Goal: Task Accomplishment & Management: Manage account settings

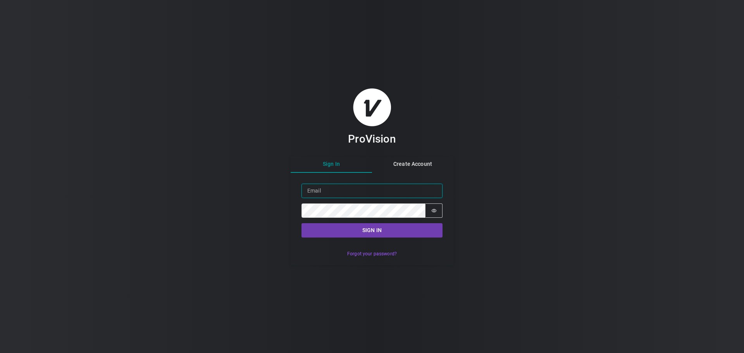
type input "[PERSON_NAME][EMAIL_ADDRESS][DOMAIN_NAME]"
click at [379, 230] on button "Sign in" at bounding box center [372, 230] width 141 height 14
type input "[PERSON_NAME][EMAIL_ADDRESS][DOMAIN_NAME]"
click at [363, 230] on button "Sign in" at bounding box center [372, 230] width 141 height 14
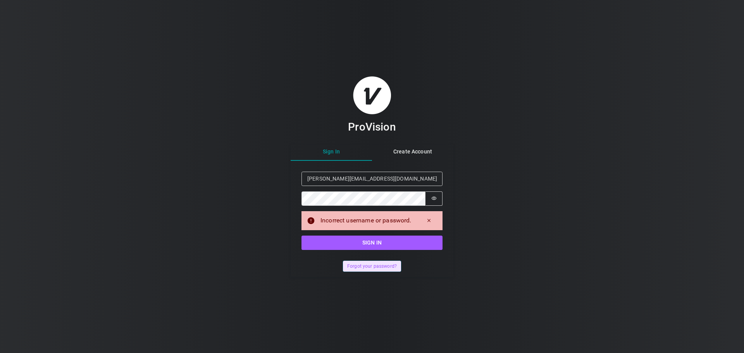
click at [360, 266] on button "Forgot your password?" at bounding box center [372, 266] width 58 height 11
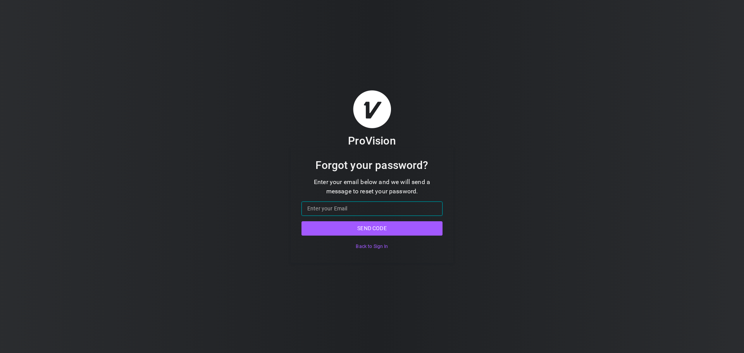
click at [364, 211] on input "Email" at bounding box center [372, 209] width 141 height 14
click at [370, 207] on input "[PERSON_NAME][EMAIL_ADDRESS][DOMAIN_NAME]" at bounding box center [372, 209] width 141 height 14
type input "[PERSON_NAME][EMAIL_ADDRESS][DOMAIN_NAME]"
click at [663, 250] on div "ProVision Forgot your password? Enter your email below and we will send a messa…" at bounding box center [372, 176] width 744 height 353
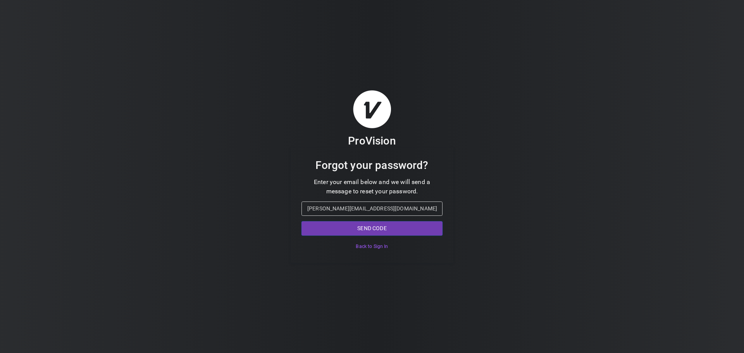
click at [397, 231] on button "Send code" at bounding box center [372, 228] width 141 height 14
